Goal: Task Accomplishment & Management: Use online tool/utility

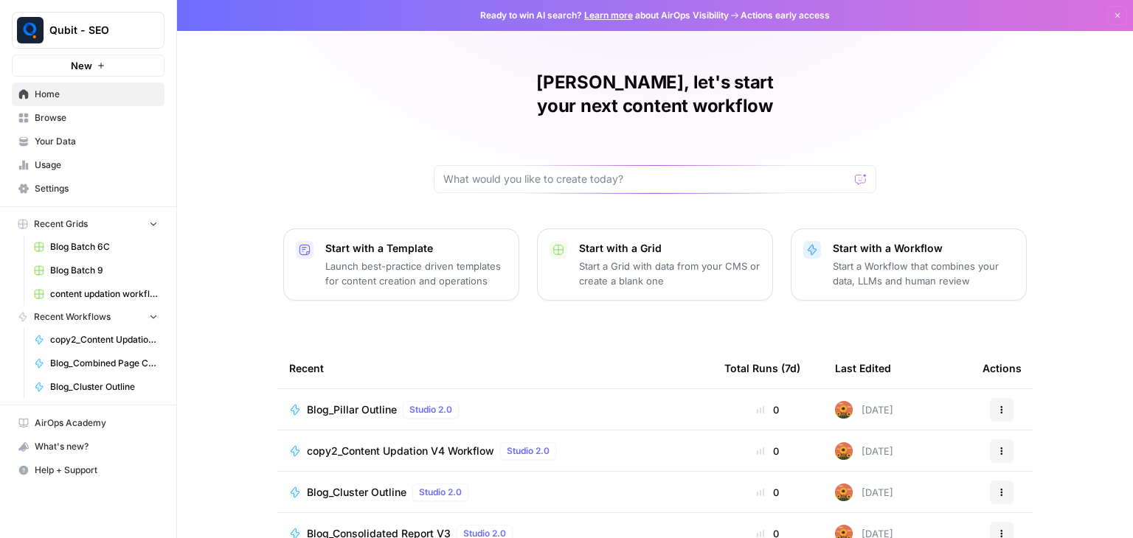
scroll to position [139, 0]
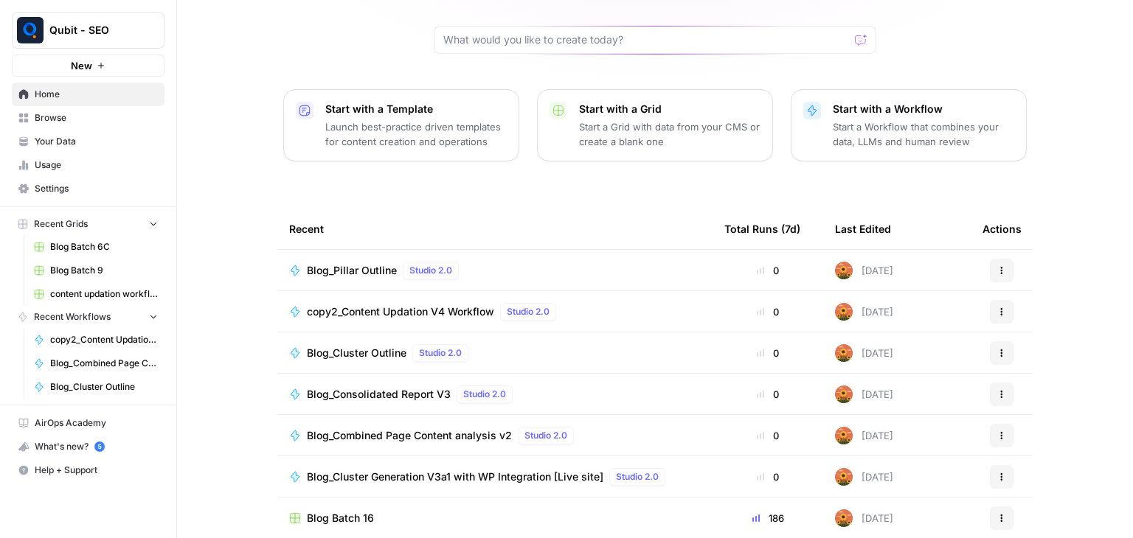
click at [86, 126] on link "Browse" at bounding box center [88, 118] width 153 height 24
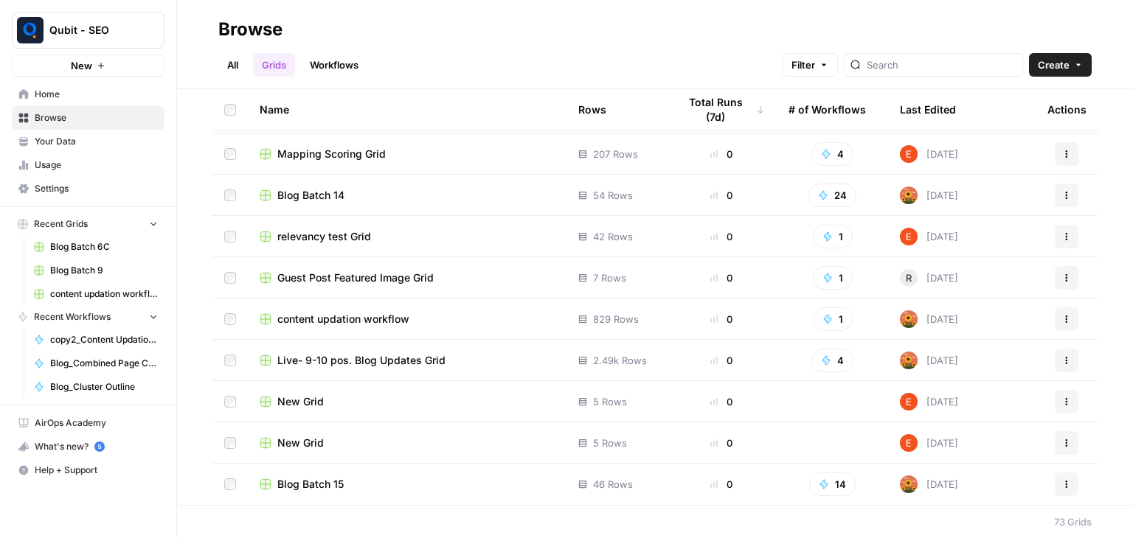
scroll to position [2640, 0]
click at [388, 355] on span "Live- 9-10 pos. Blog Updates Grid" at bounding box center [361, 361] width 168 height 15
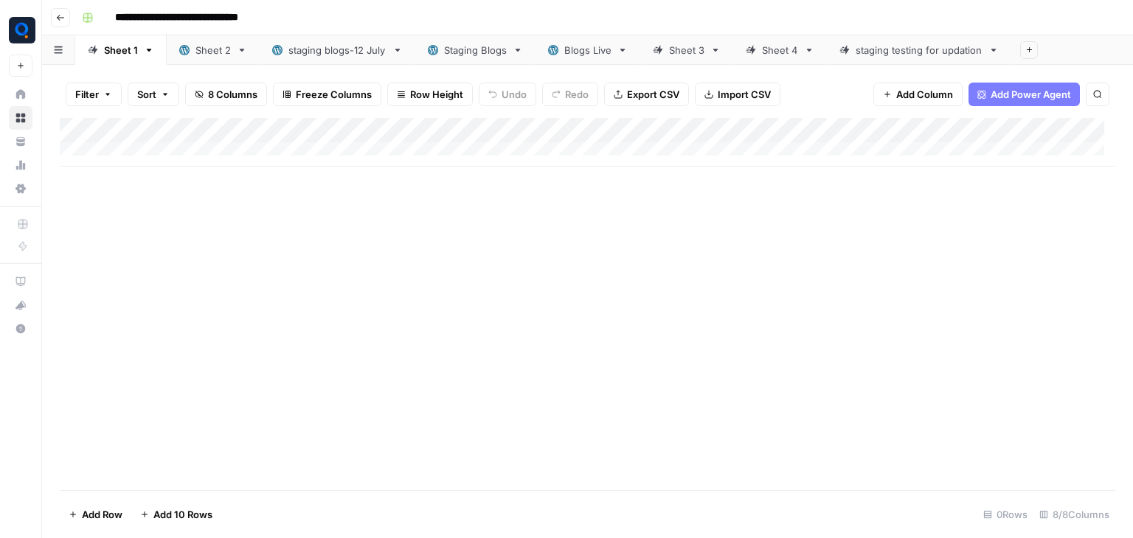
click at [326, 43] on div "staging blogs-12 July" at bounding box center [337, 50] width 98 height 15
click at [736, 157] on div "Add Column" at bounding box center [587, 304] width 1055 height 372
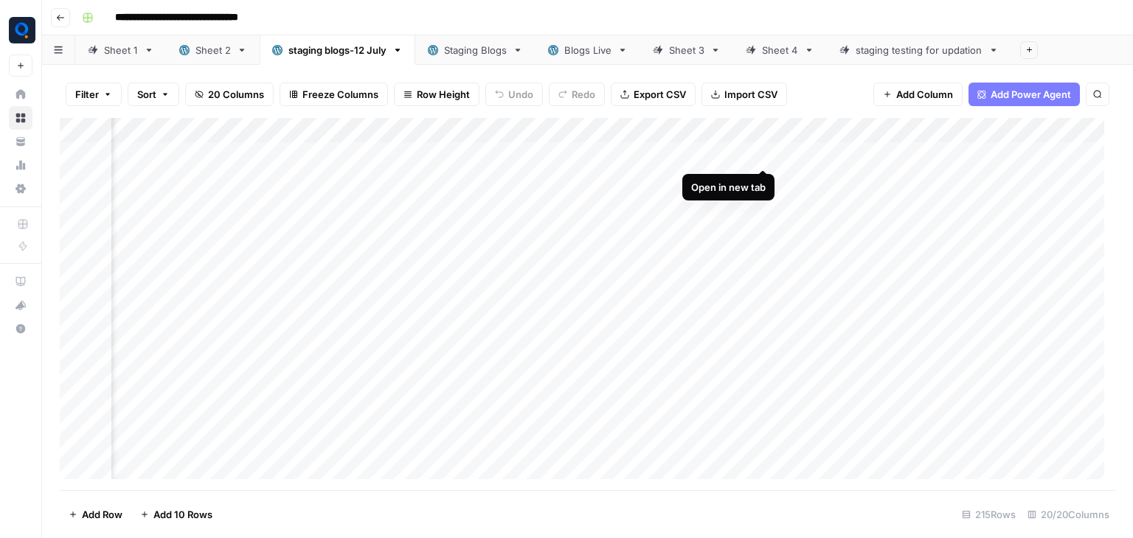
click at [765, 153] on div "Add Column" at bounding box center [587, 304] width 1055 height 372
click at [865, 195] on div "Add Column" at bounding box center [587, 304] width 1055 height 372
click at [926, 51] on div "staging testing for updation" at bounding box center [919, 50] width 127 height 15
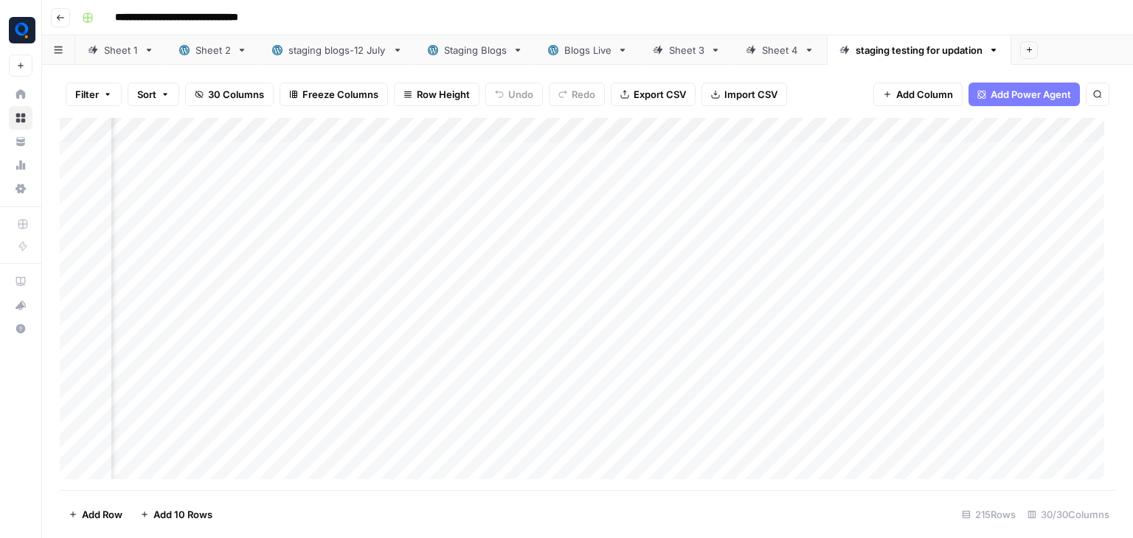
click at [770, 49] on div "Sheet 4" at bounding box center [780, 50] width 36 height 15
click at [892, 43] on div "staging testing for updation" at bounding box center [919, 50] width 127 height 15
click at [678, 46] on div "Sheet 3" at bounding box center [686, 50] width 35 height 15
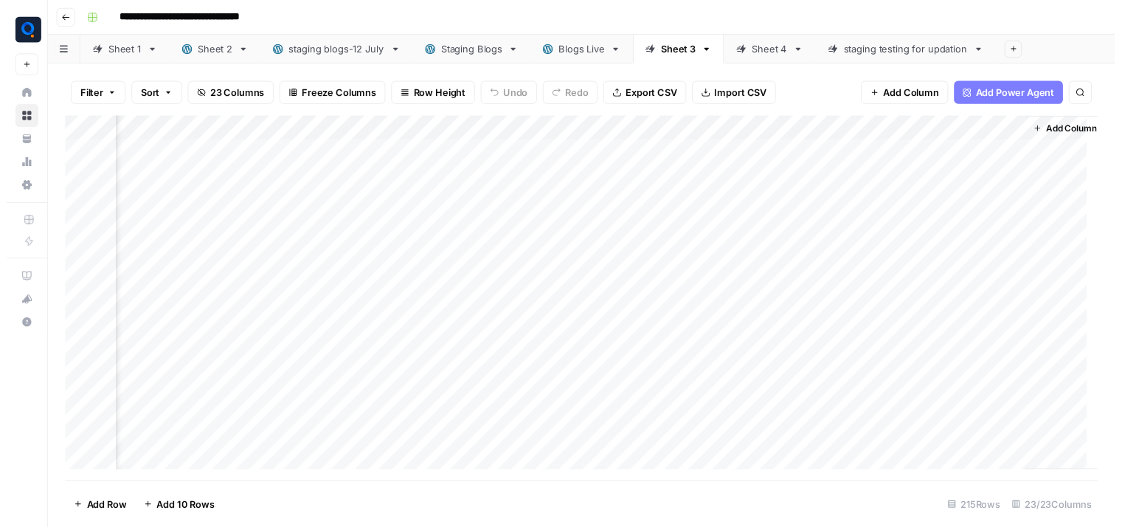
scroll to position [0, 2143]
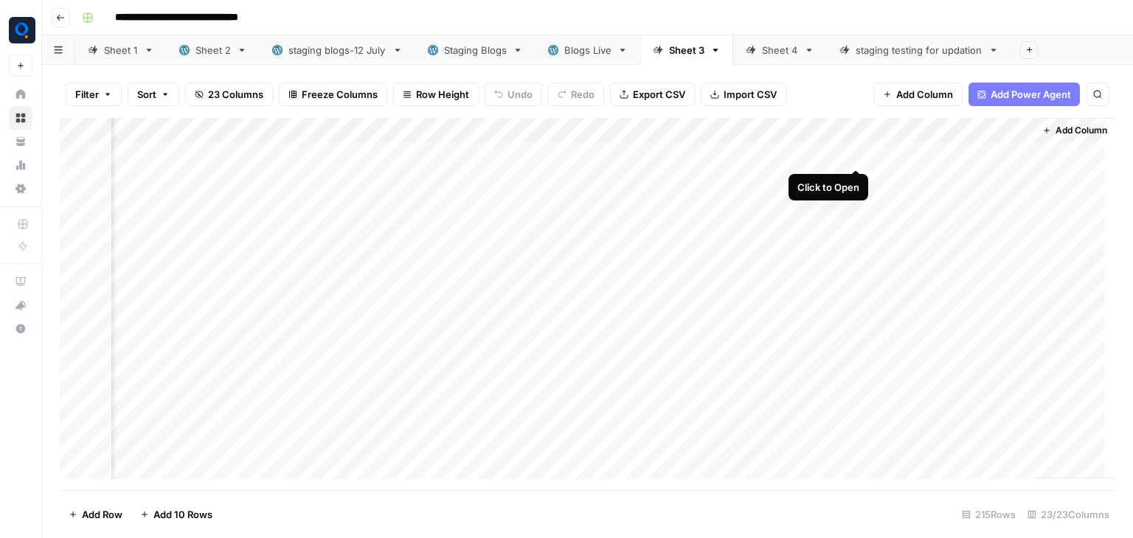
click at [852, 155] on div "Add Column" at bounding box center [587, 304] width 1055 height 372
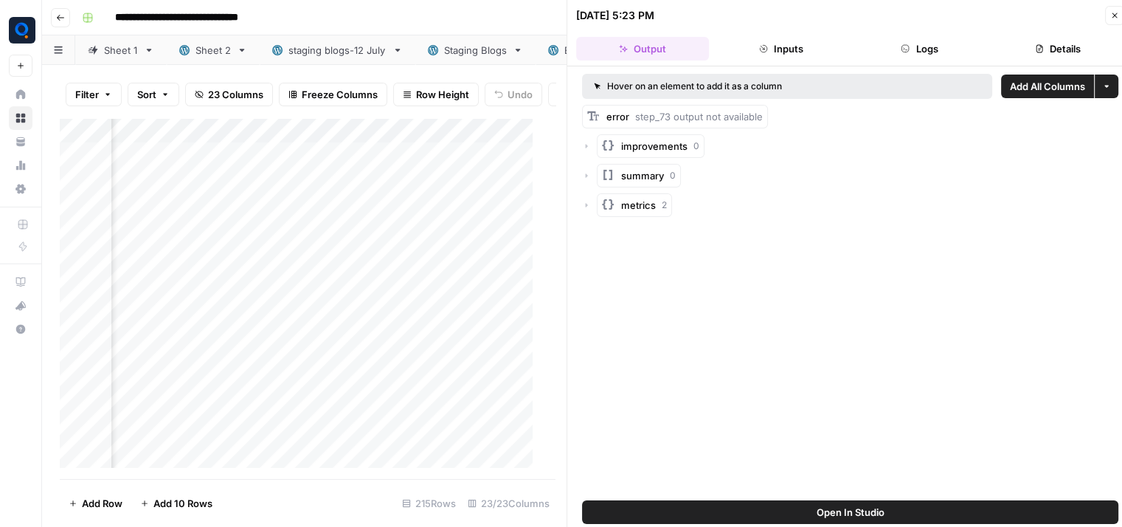
click at [951, 46] on button "Logs" at bounding box center [919, 49] width 133 height 24
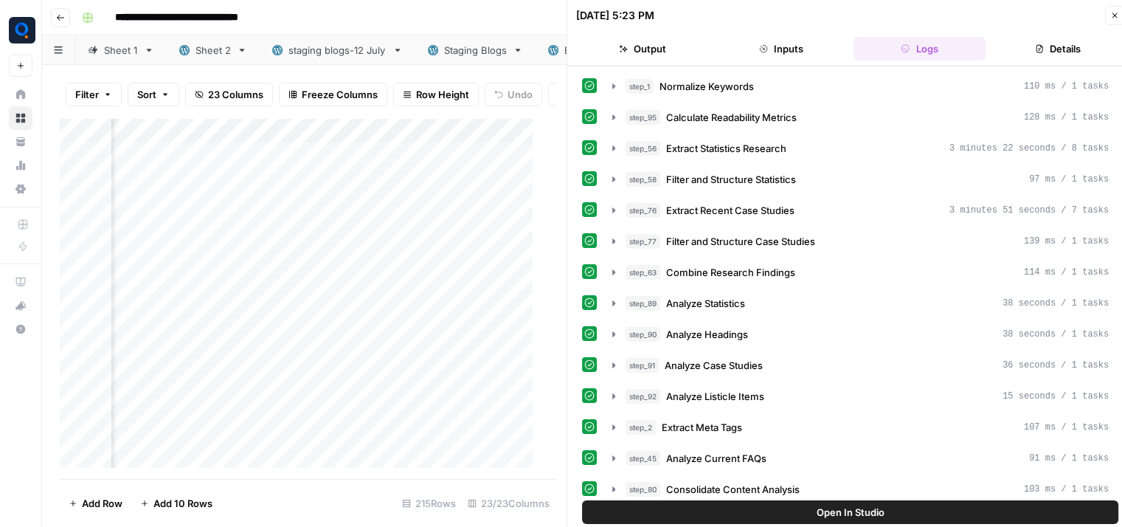
scroll to position [649, 0]
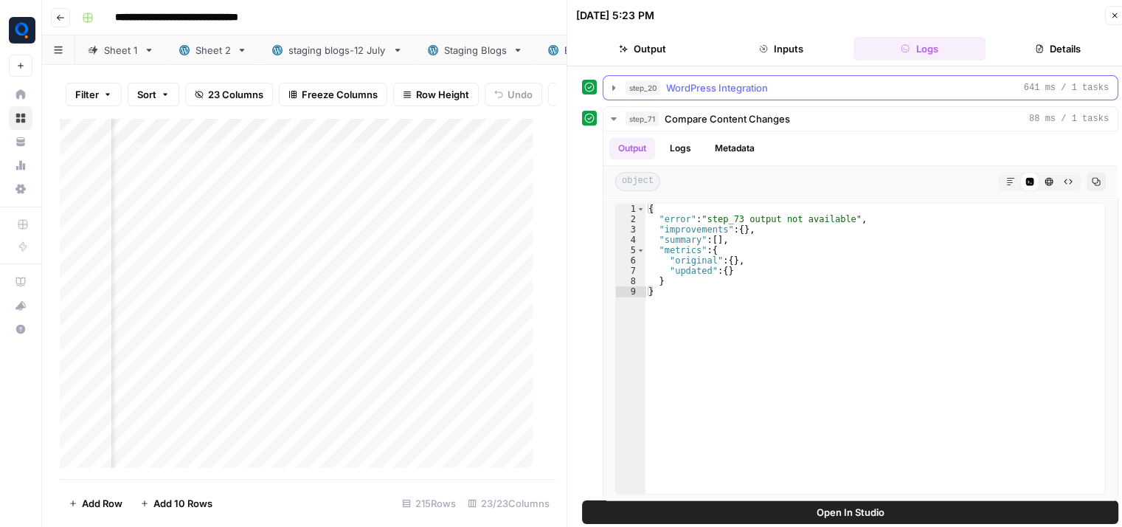
click at [814, 80] on div "step_20 WordPress Integration 641 ms / 1 tasks" at bounding box center [866, 87] width 483 height 15
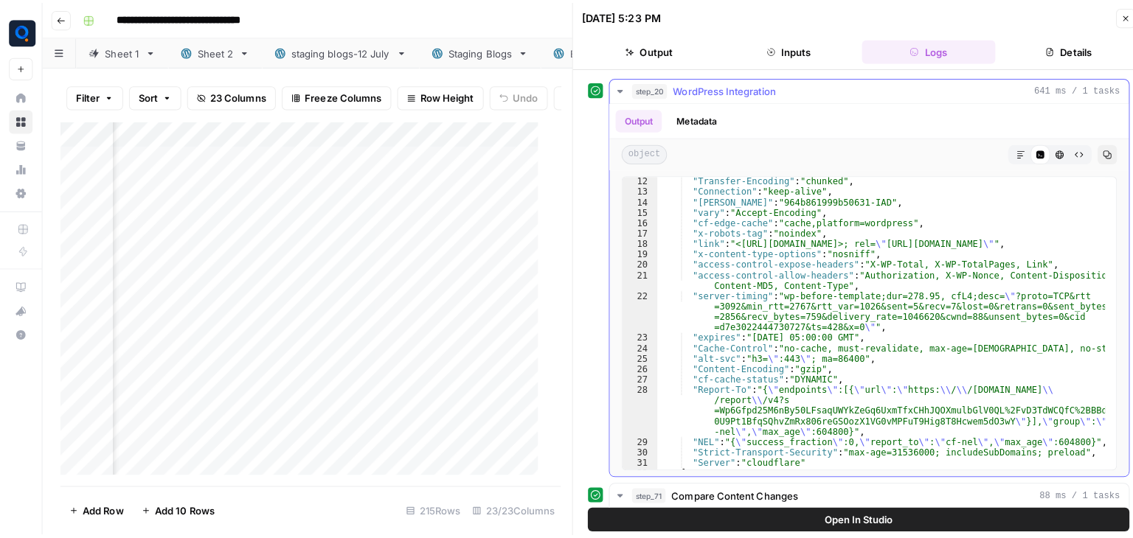
scroll to position [104, 0]
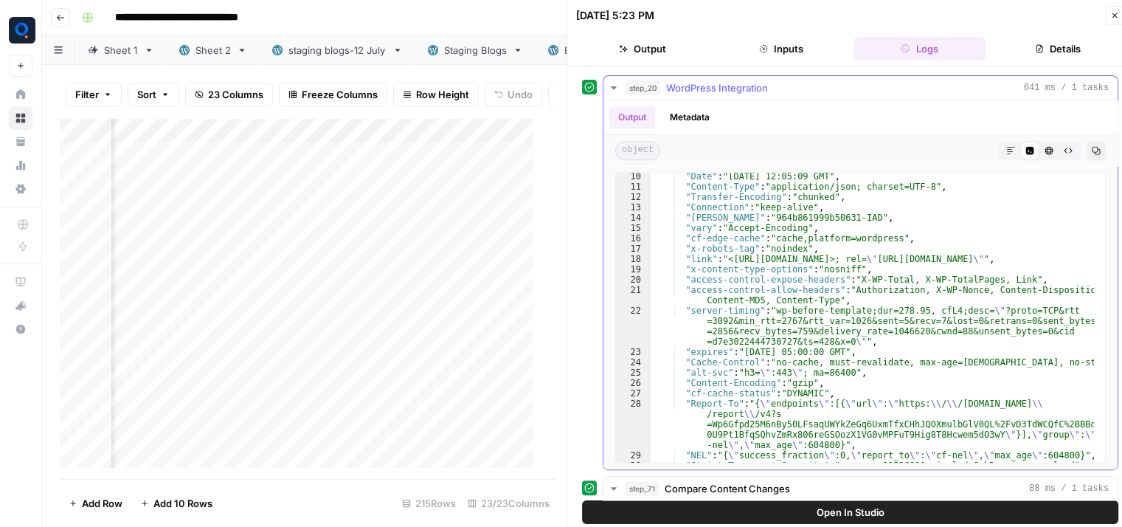
click at [842, 80] on div "step_20 WordPress Integration 641 ms / 1 tasks" at bounding box center [866, 87] width 483 height 15
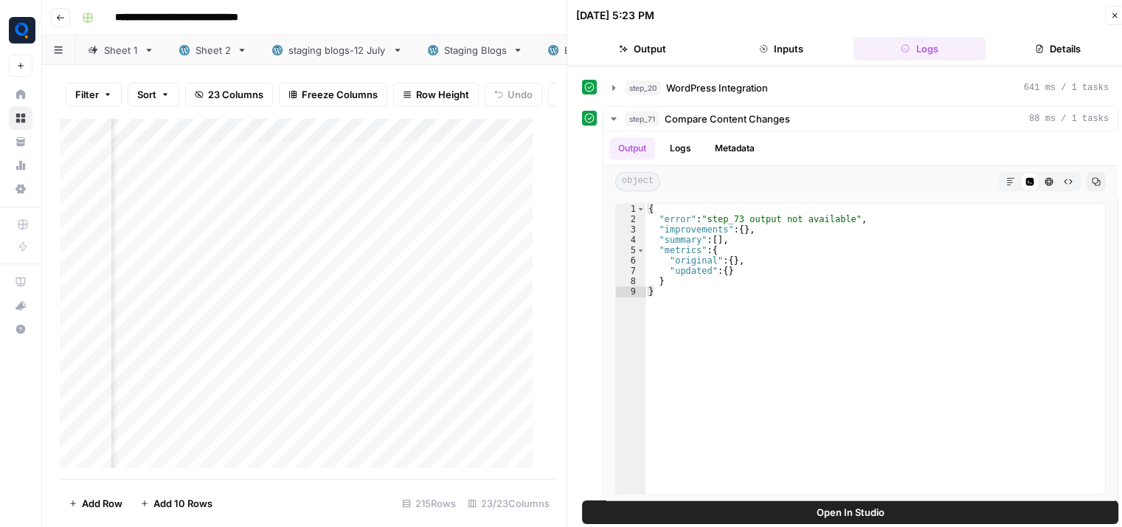
click at [1112, 22] on button "Close" at bounding box center [1114, 15] width 19 height 19
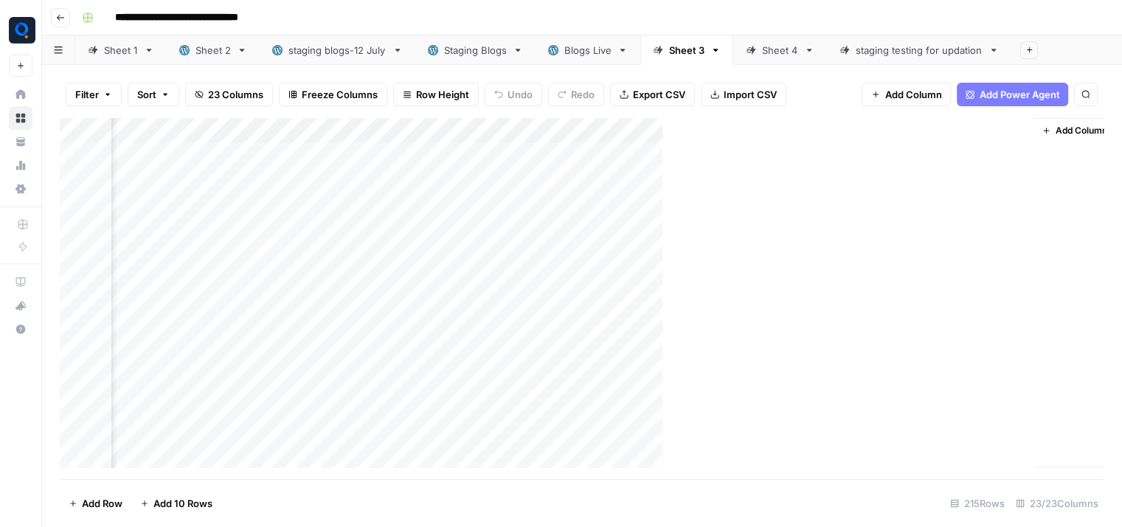
scroll to position [0, 2126]
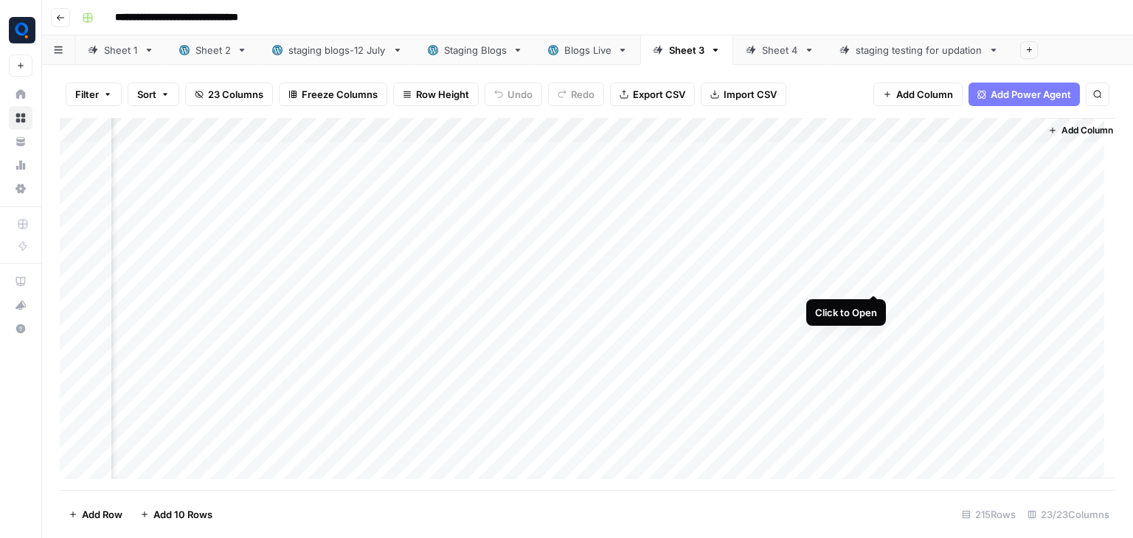
click at [873, 278] on div "Add Column" at bounding box center [587, 304] width 1055 height 372
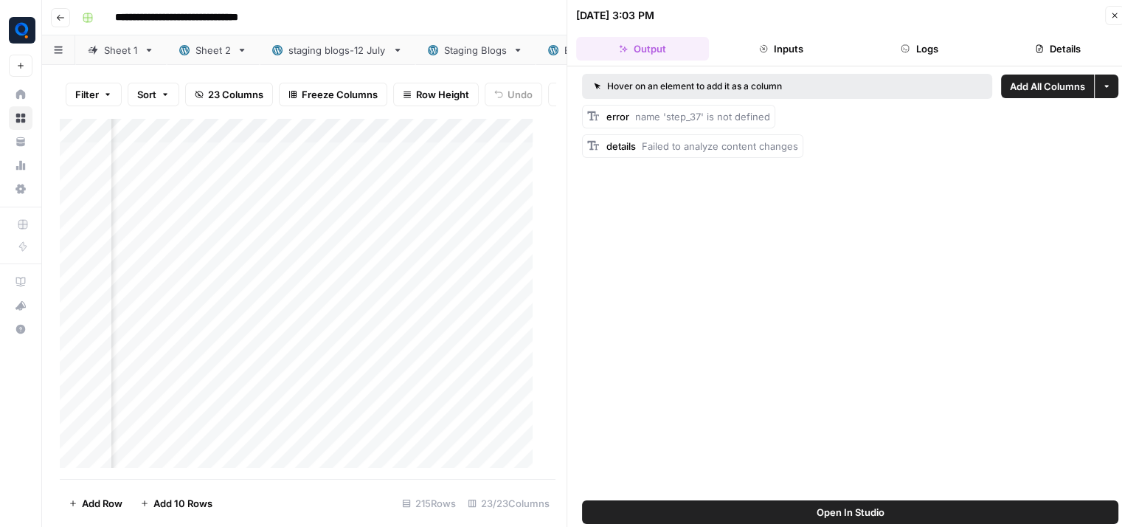
click at [957, 43] on button "Logs" at bounding box center [919, 49] width 133 height 24
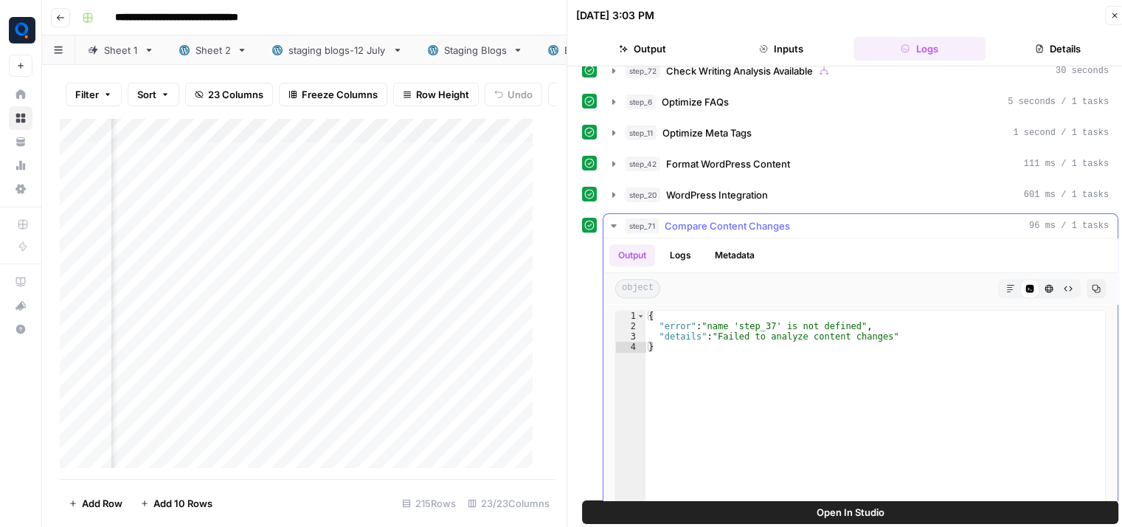
scroll to position [543, 0]
click at [769, 193] on div "step_20 WordPress Integration 601 ms / 1 tasks" at bounding box center [866, 194] width 483 height 15
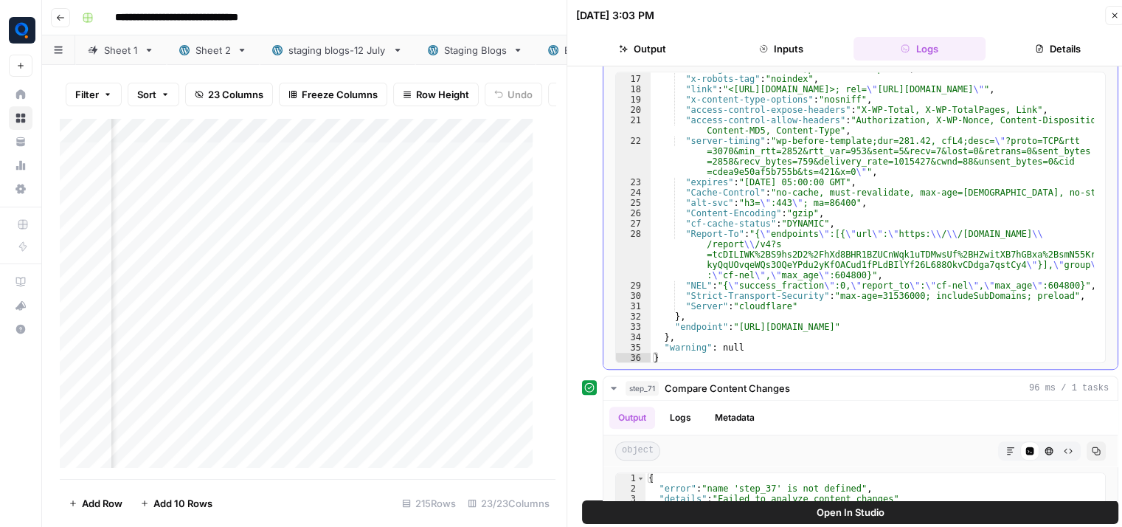
scroll to position [755, 0]
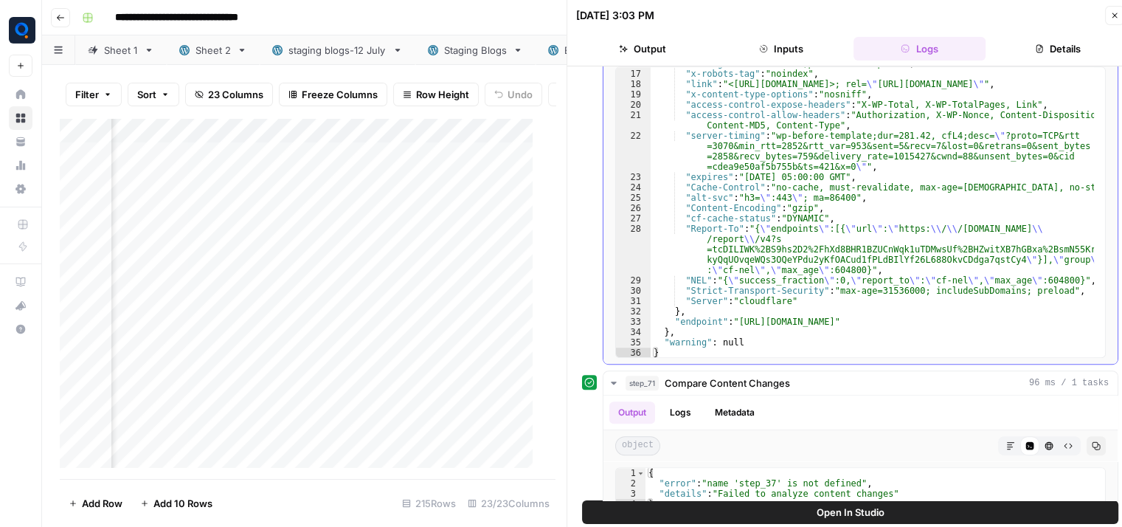
type textarea "**********"
drag, startPoint x: 735, startPoint y: 319, endPoint x: 885, endPoint y: 312, distance: 150.6
click at [885, 312] on div ""cf-edge-cache" : "cache,platform=wordpress" , "x-robots-tag" : "noindex" , "li…" at bounding box center [872, 213] width 443 height 311
click at [885, 312] on div ""cf-edge-cache" : "cache,platform=wordpress" , "x-robots-tag" : "noindex" , "li…" at bounding box center [872, 212] width 443 height 290
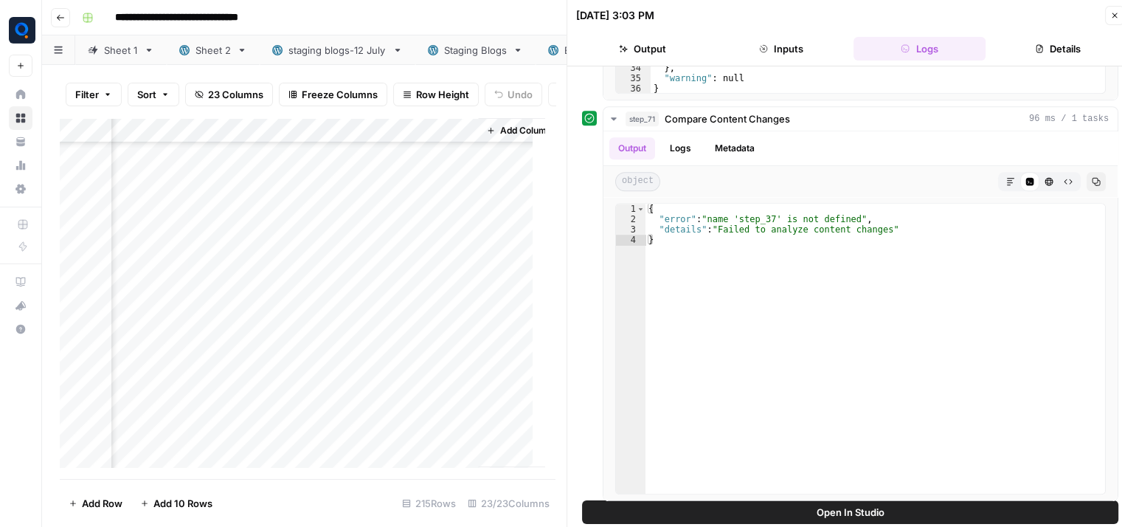
scroll to position [401, 2688]
click at [310, 243] on div "Add Column" at bounding box center [302, 298] width 485 height 361
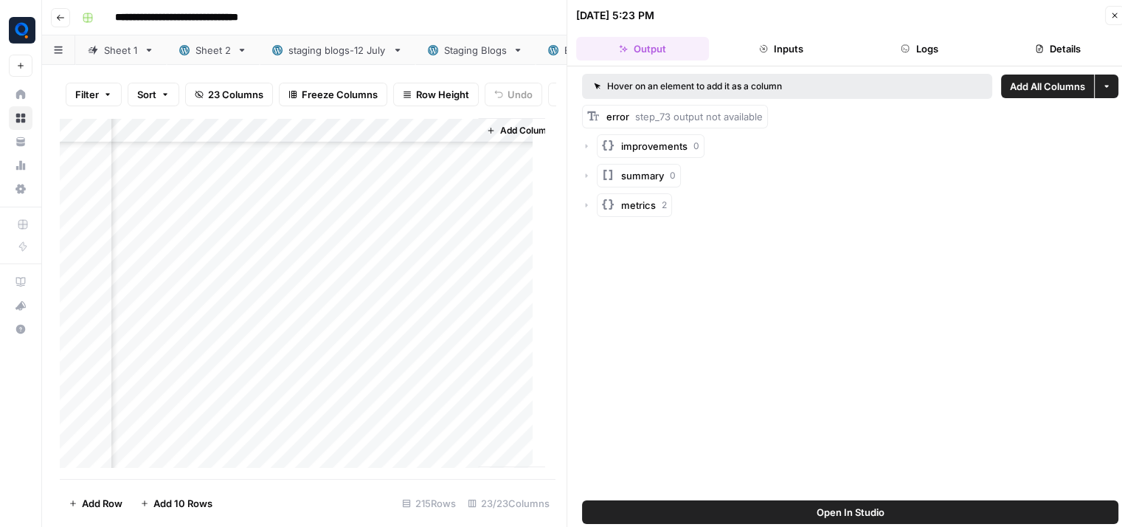
click at [952, 44] on button "Logs" at bounding box center [919, 49] width 133 height 24
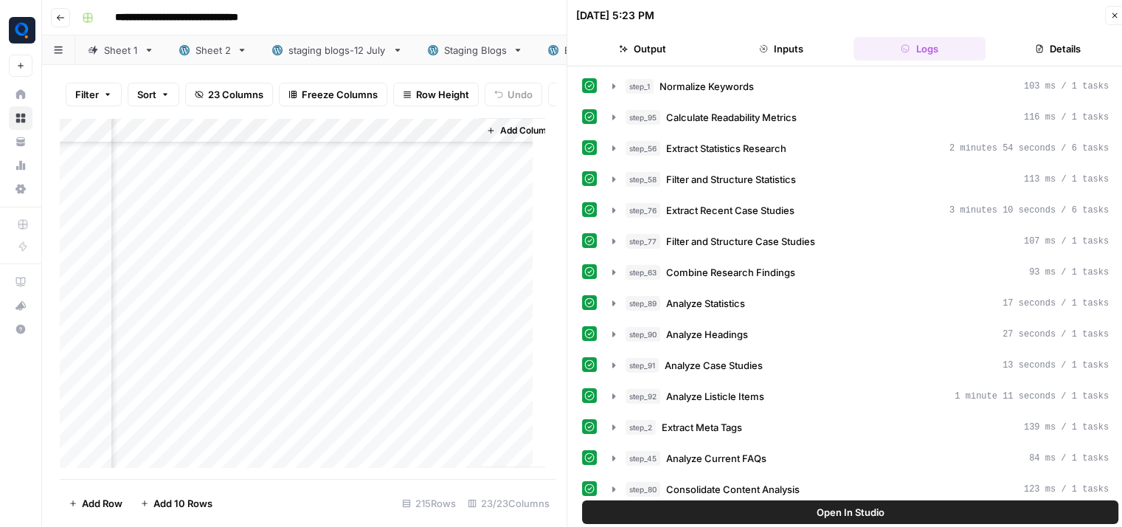
scroll to position [649, 0]
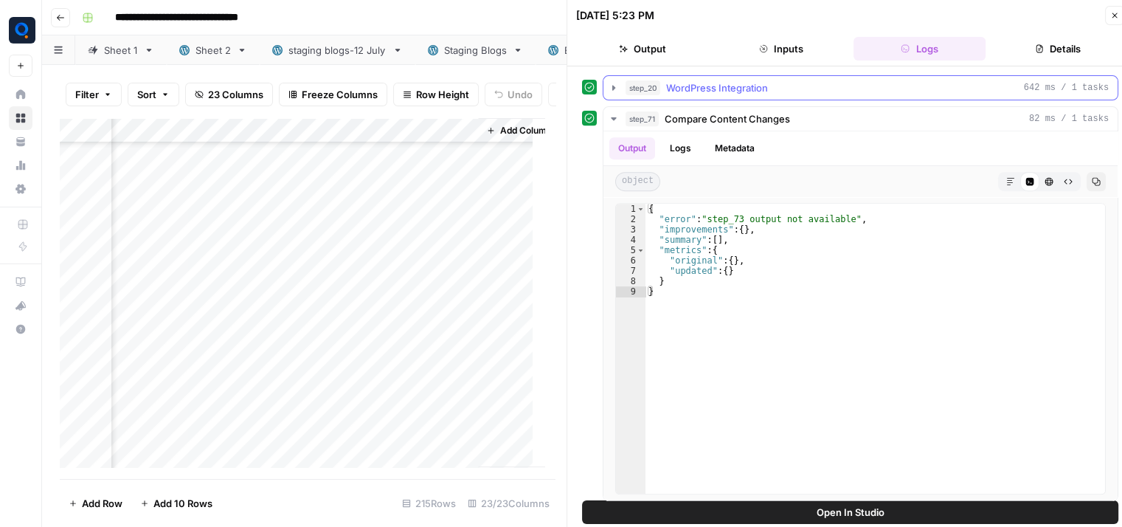
click at [758, 81] on span "WordPress Integration" at bounding box center [717, 87] width 102 height 15
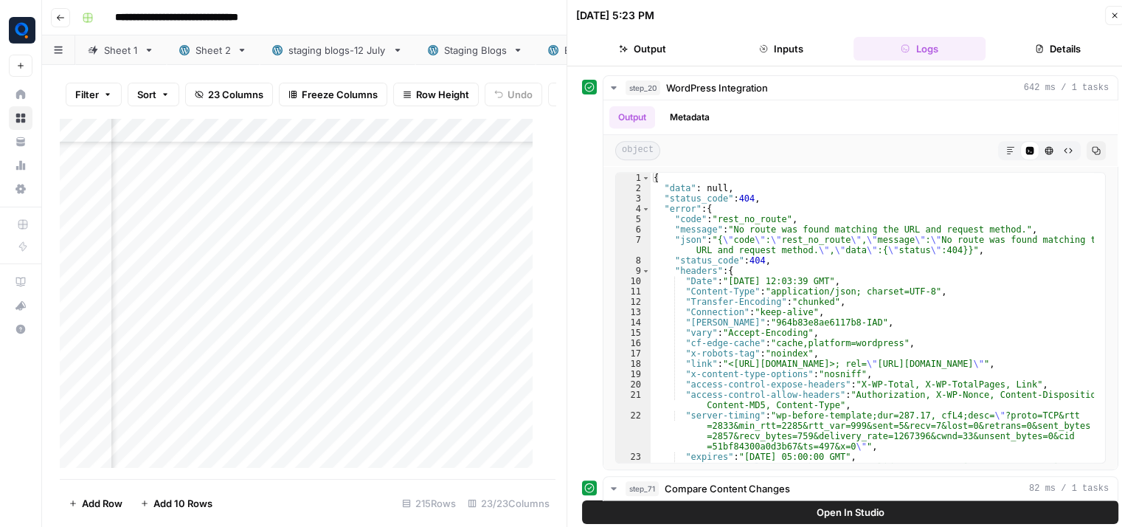
scroll to position [2380, 2588]
